Goal: Information Seeking & Learning: Learn about a topic

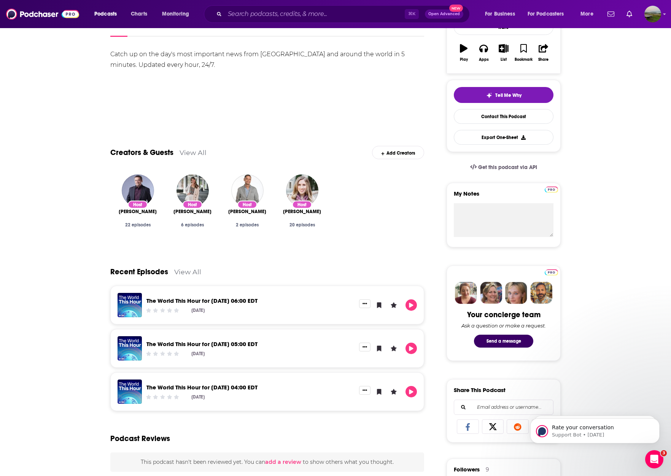
scroll to position [125, 0]
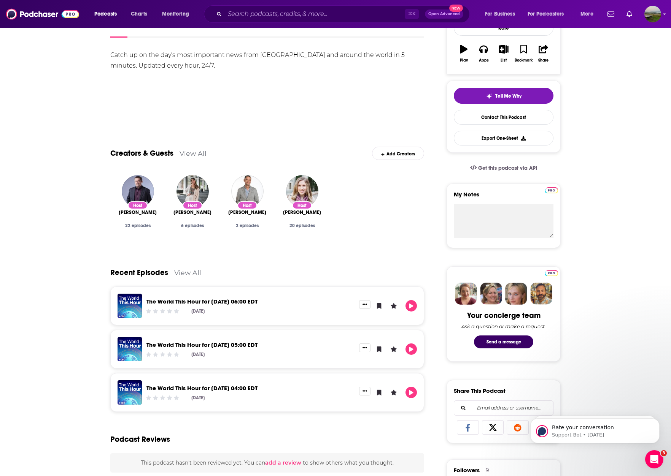
click at [195, 276] on link "View All" at bounding box center [187, 273] width 27 height 8
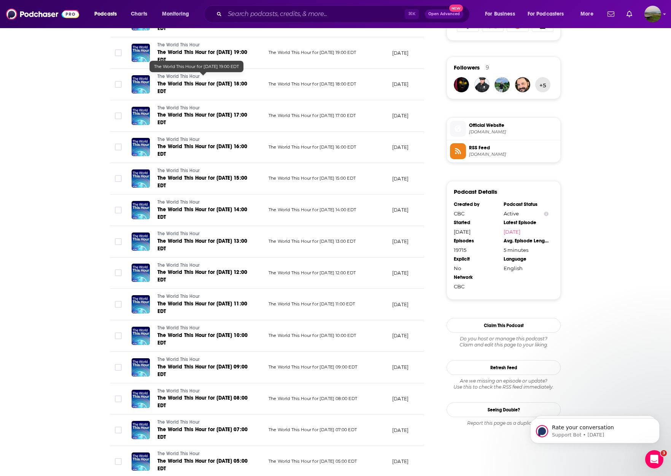
scroll to position [665, 0]
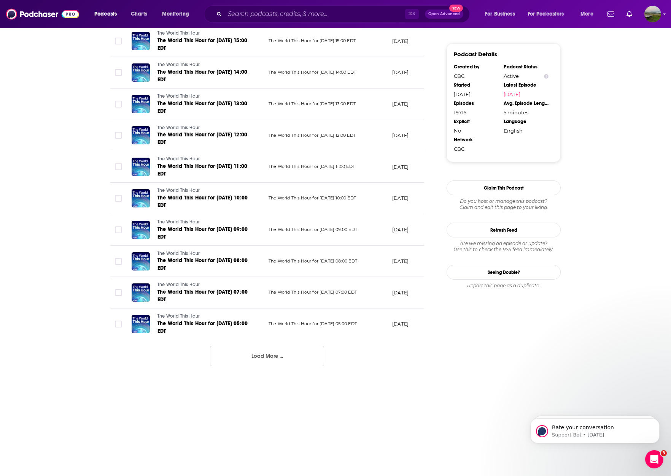
click at [258, 353] on button "Load More ..." at bounding box center [267, 356] width 114 height 21
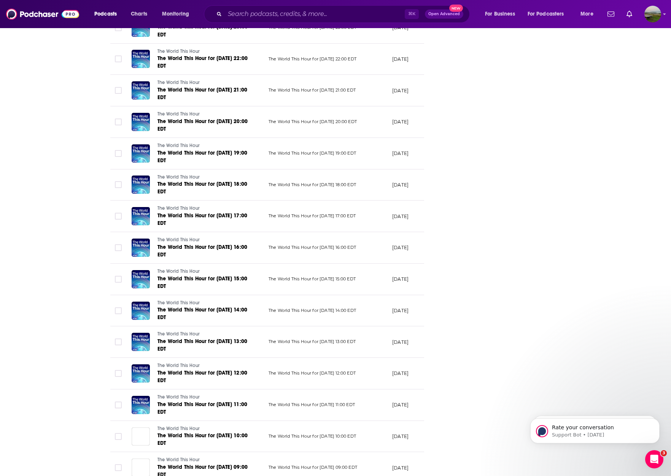
scroll to position [1215, 0]
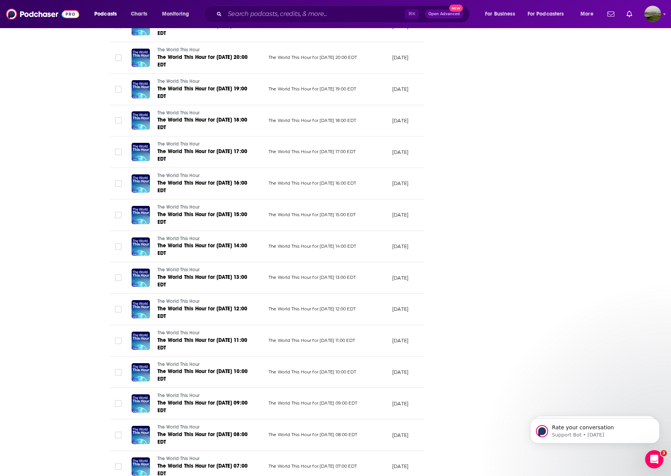
click at [97, 1] on div "Podcasts Charts Monitoring ⌘ K Open Advanced New For Business For Podcasters Mo…" at bounding box center [335, 14] width 671 height 28
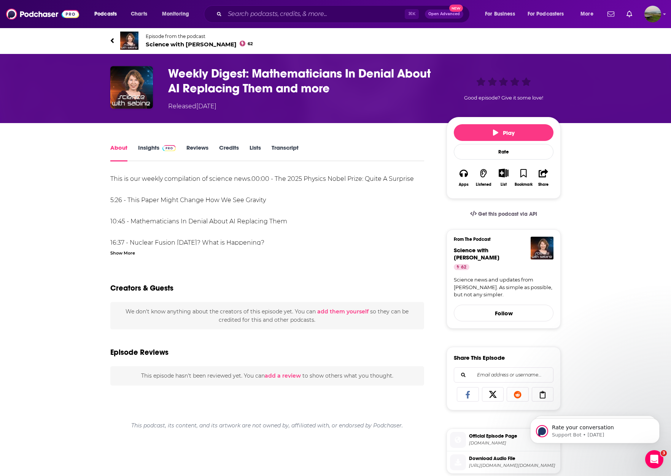
click at [281, 147] on link "Transcript" at bounding box center [284, 152] width 27 height 17
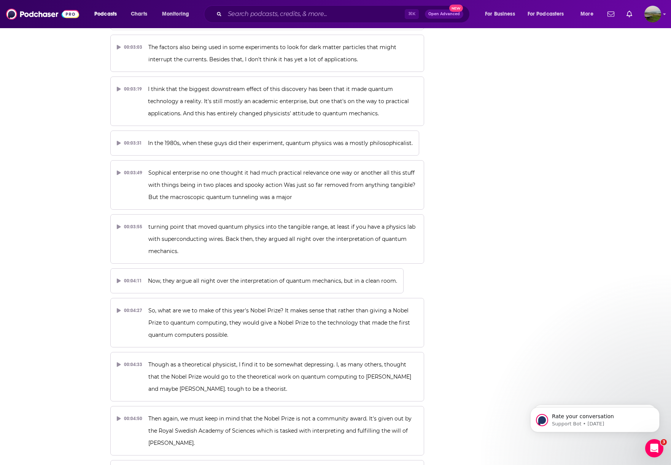
scroll to position [950, 0]
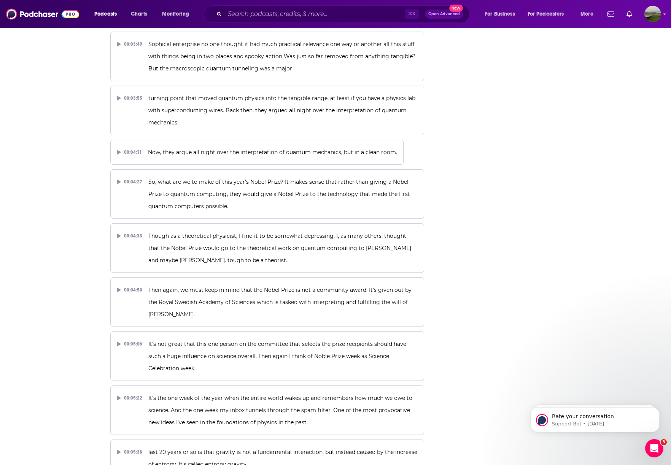
drag, startPoint x: 535, startPoint y: 40, endPoint x: 645, endPoint y: -6, distance: 118.9
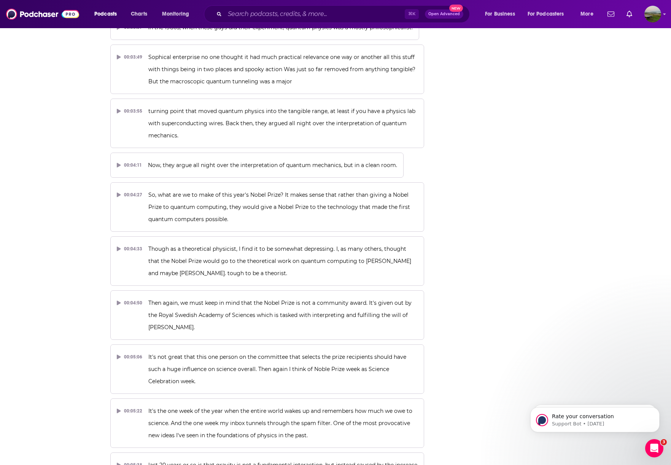
drag, startPoint x: 509, startPoint y: 19, endPoint x: 604, endPoint y: -10, distance: 99.2
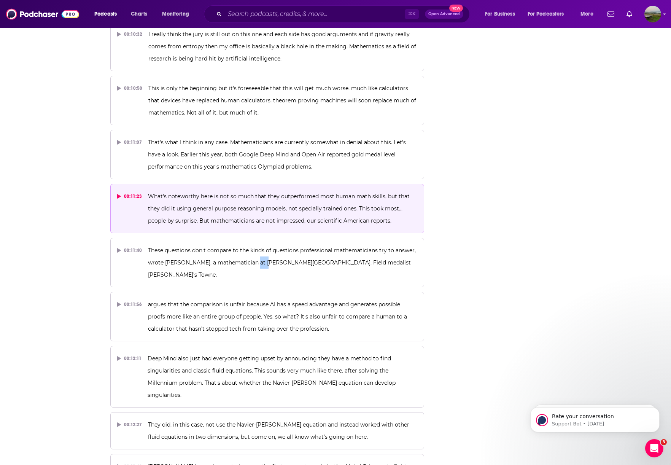
scroll to position [2383, 0]
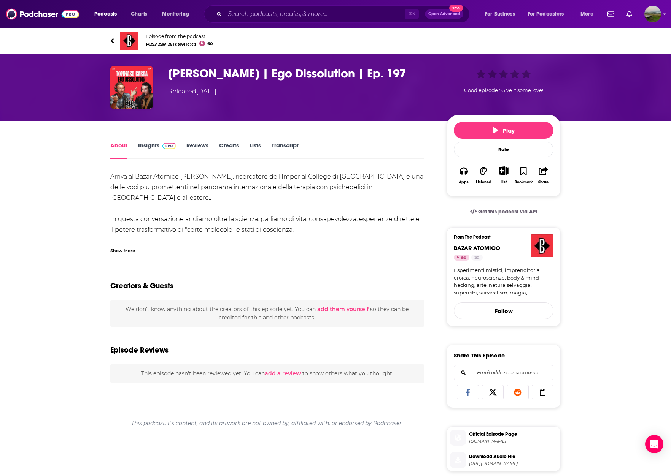
click at [289, 143] on link "Transcript" at bounding box center [284, 150] width 27 height 17
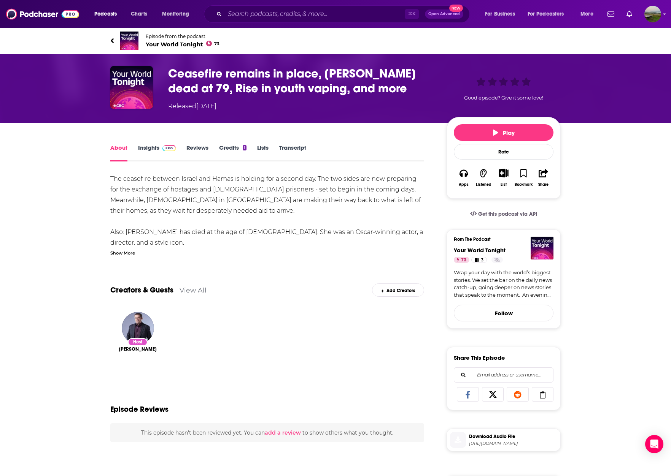
click at [298, 154] on link "Transcript" at bounding box center [292, 152] width 27 height 17
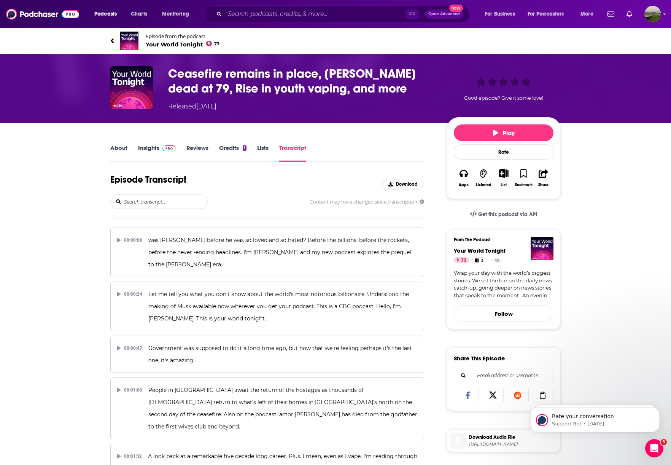
drag, startPoint x: 633, startPoint y: 31, endPoint x: 607, endPoint y: -10, distance: 48.2
click at [607, 0] on html "Podcasts Charts Monitoring ⌘ K Open Advanced New For Business For Podcasters Mo…" at bounding box center [335, 232] width 671 height 465
click at [123, 77] on img "Ceasefire remains in place, Diane Keaton dead at 79, Rise in youth vaping, and …" at bounding box center [131, 87] width 43 height 43
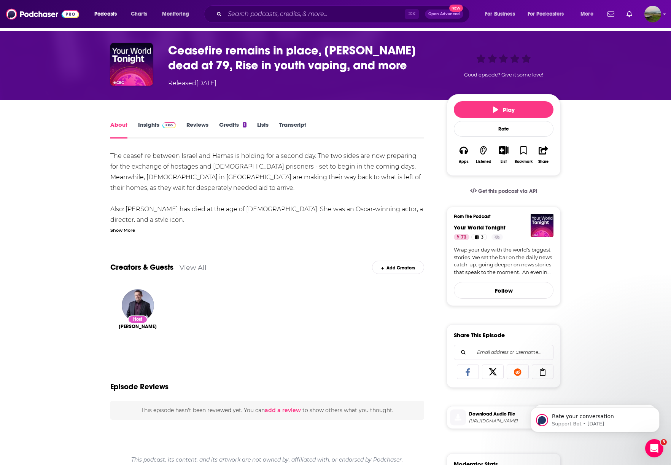
scroll to position [31, 0]
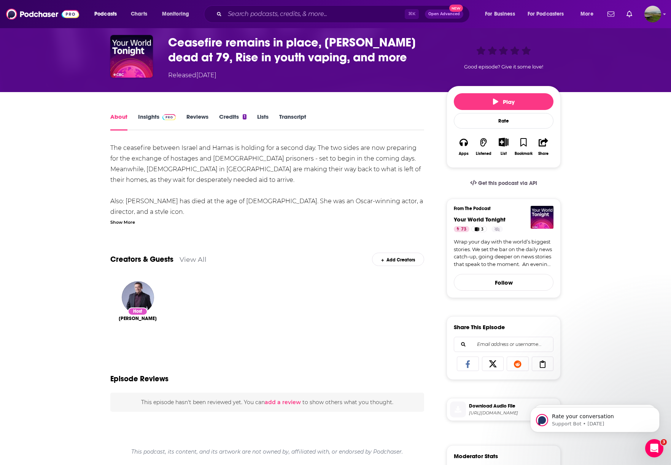
click at [295, 117] on link "Transcript" at bounding box center [292, 121] width 27 height 17
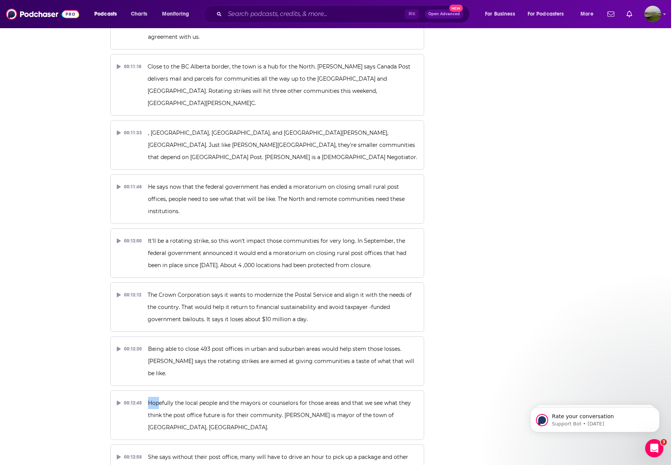
scroll to position [3625, 0]
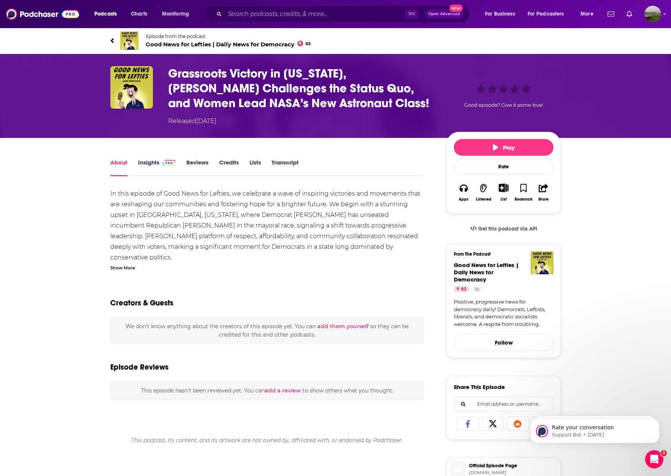
click at [285, 165] on link "Transcript" at bounding box center [284, 167] width 27 height 17
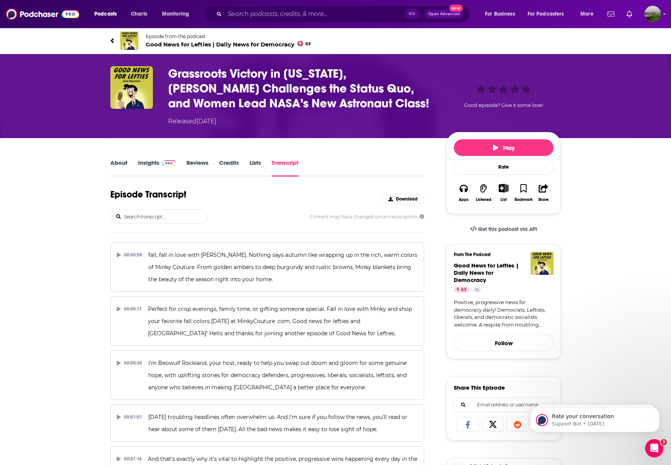
scroll to position [4011, 0]
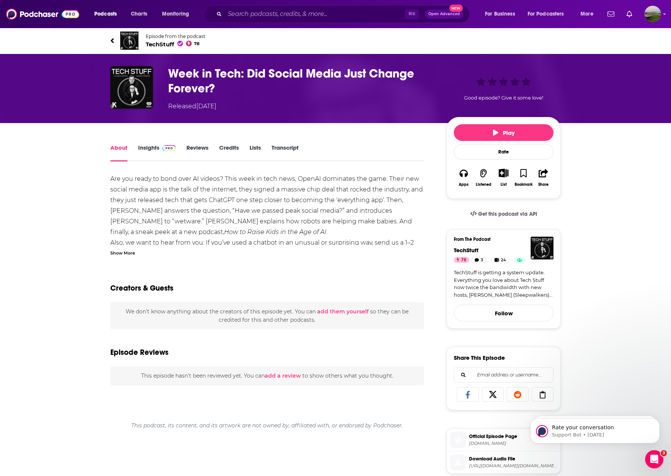
click at [255, 151] on link "Lists" at bounding box center [254, 152] width 11 height 17
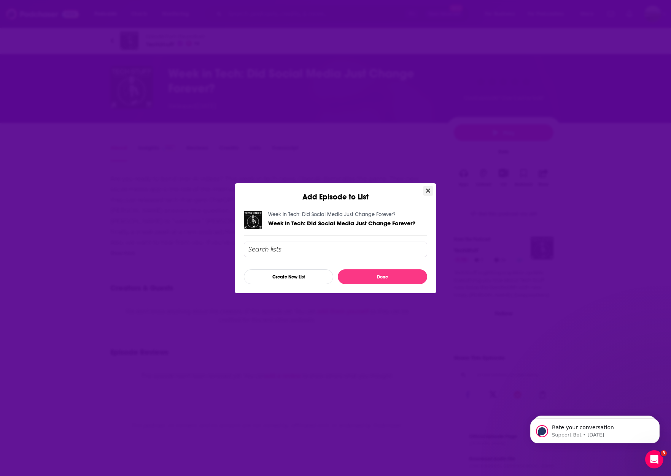
click at [428, 192] on icon "Close" at bounding box center [428, 191] width 4 height 4
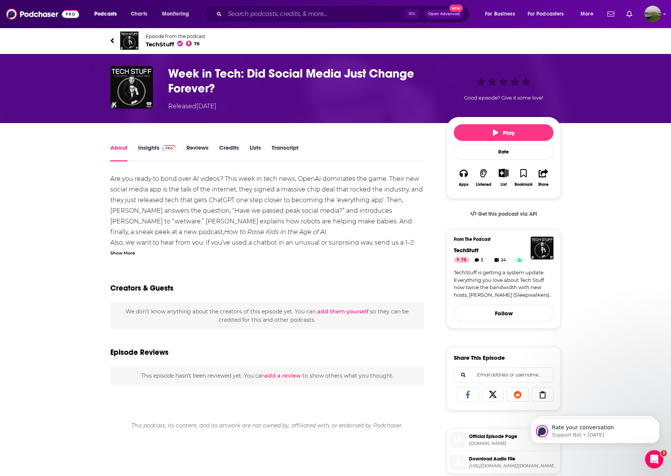
click at [255, 148] on link "Lists" at bounding box center [254, 152] width 11 height 17
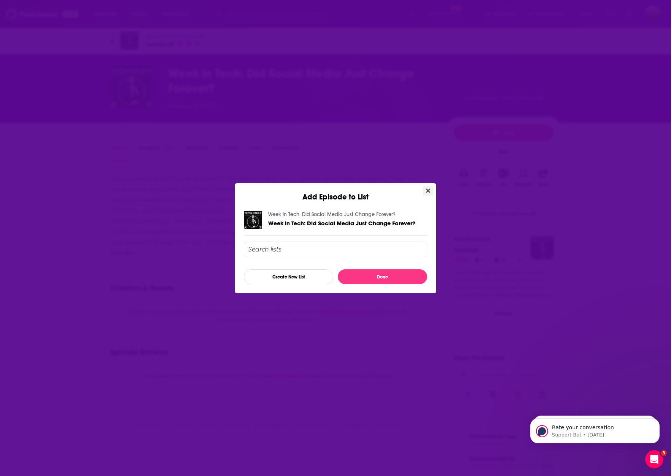
click at [423, 190] on button "Close" at bounding box center [428, 191] width 10 height 10
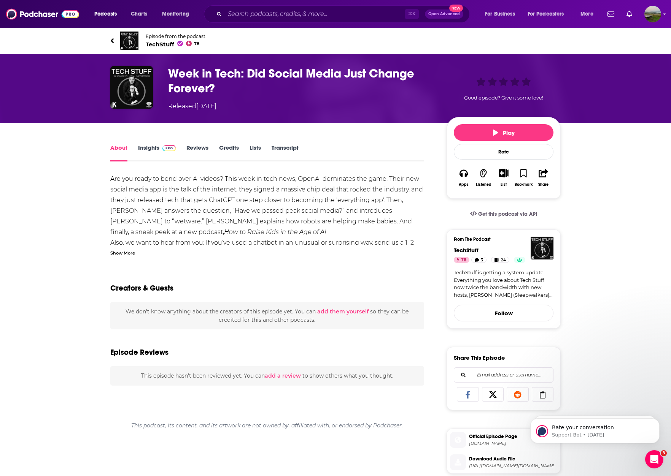
click at [288, 149] on link "Transcript" at bounding box center [284, 152] width 27 height 17
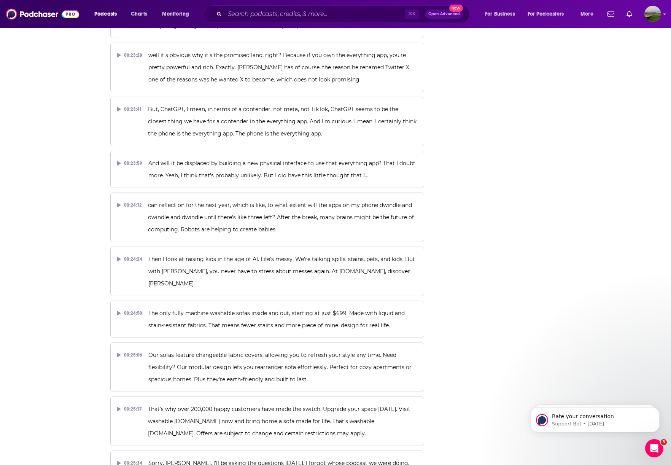
scroll to position [6511, 0]
